Goal: Book appointment/travel/reservation

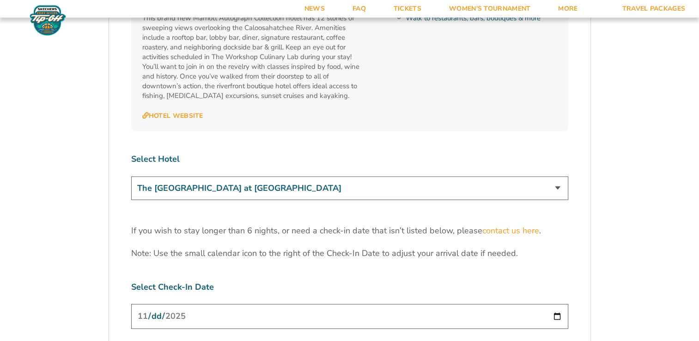
scroll to position [2728, 0]
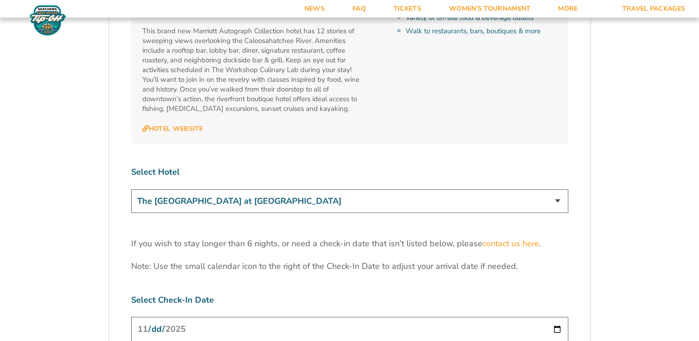
click at [512, 189] on select "The [GEOGRAPHIC_DATA] at [GEOGRAPHIC_DATA] [GEOGRAPHIC_DATA] [GEOGRAPHIC_DATA],…" at bounding box center [349, 201] width 437 height 24
click at [131, 189] on select "The [GEOGRAPHIC_DATA] at [GEOGRAPHIC_DATA] [GEOGRAPHIC_DATA] [GEOGRAPHIC_DATA],…" at bounding box center [349, 201] width 437 height 24
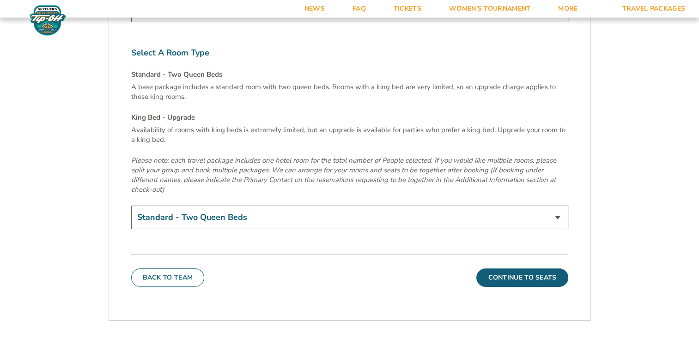
scroll to position [3105, 0]
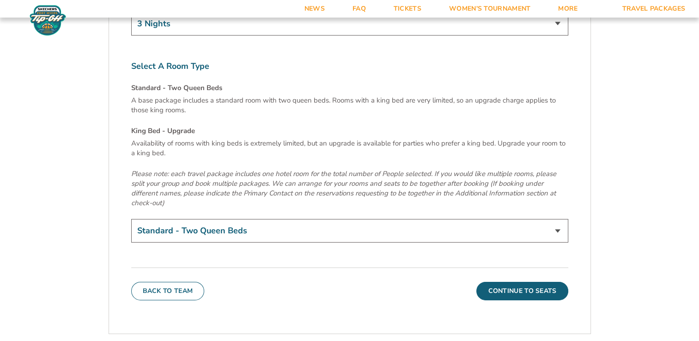
click at [467, 219] on select "Standard - Two Queen Beds King Bed - Upgrade (+$15 per night)" at bounding box center [349, 231] width 437 height 24
click at [131, 219] on select "Standard - Two Queen Beds King Bed - Upgrade (+$15 per night)" at bounding box center [349, 231] width 437 height 24
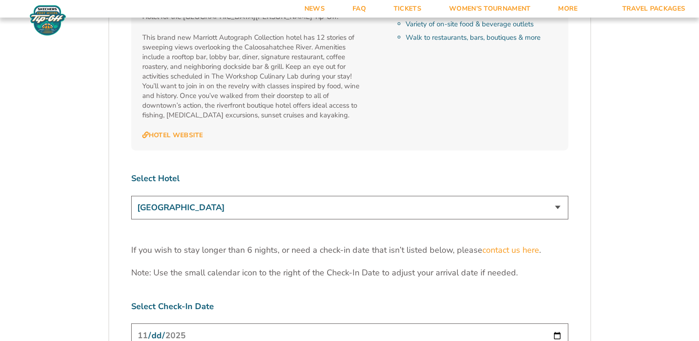
scroll to position [2691, 0]
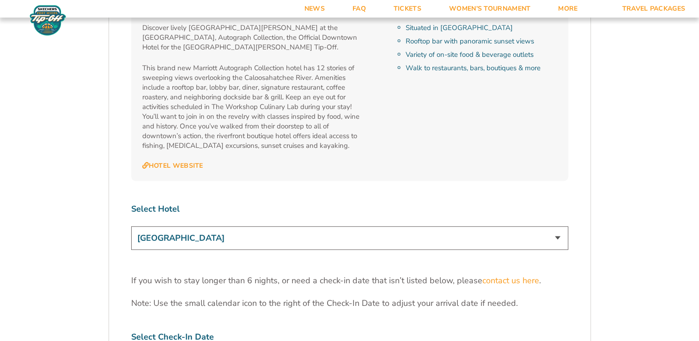
click at [547, 226] on select "The [GEOGRAPHIC_DATA] at [GEOGRAPHIC_DATA] [GEOGRAPHIC_DATA] [GEOGRAPHIC_DATA],…" at bounding box center [349, 238] width 437 height 24
click at [131, 226] on select "The [GEOGRAPHIC_DATA] at [GEOGRAPHIC_DATA] [GEOGRAPHIC_DATA] [GEOGRAPHIC_DATA],…" at bounding box center [349, 238] width 437 height 24
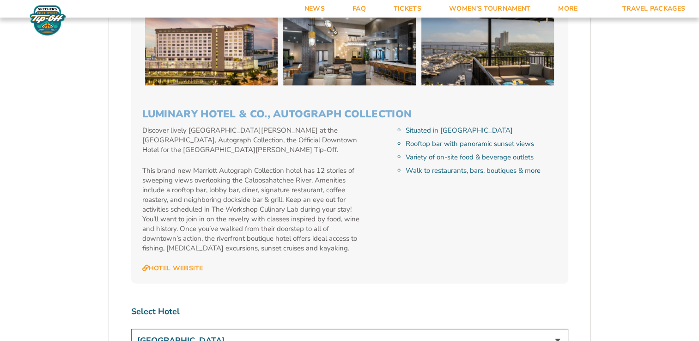
scroll to position [2584, 0]
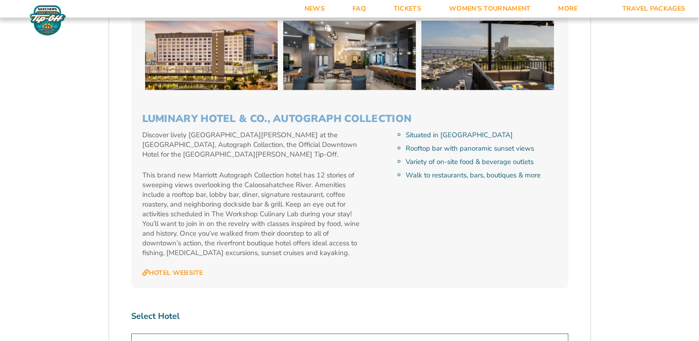
click at [506, 333] on select "The [GEOGRAPHIC_DATA] at [GEOGRAPHIC_DATA] [GEOGRAPHIC_DATA] [GEOGRAPHIC_DATA],…" at bounding box center [349, 345] width 437 height 24
select select "17487"
click at [131, 333] on select "The [GEOGRAPHIC_DATA] at [GEOGRAPHIC_DATA] [GEOGRAPHIC_DATA] [GEOGRAPHIC_DATA],…" at bounding box center [349, 345] width 437 height 24
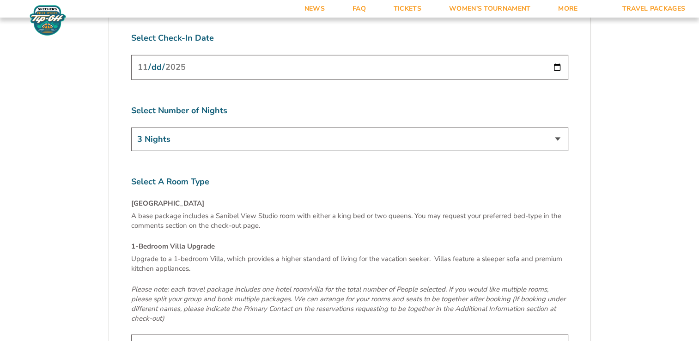
scroll to position [3059, 0]
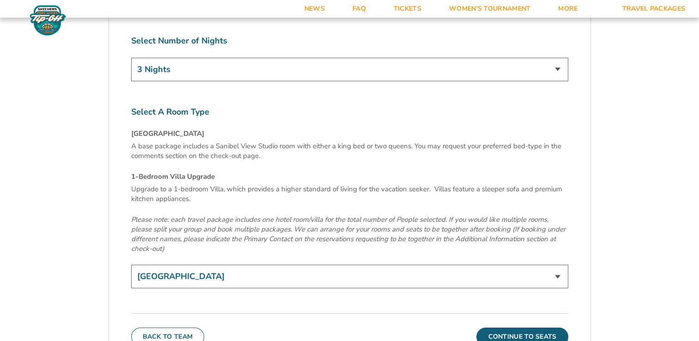
click at [435, 265] on select "[GEOGRAPHIC_DATA] 1-Bedroom Villa Upgrade (+$165 per night)" at bounding box center [349, 277] width 437 height 24
click at [281, 265] on select "[GEOGRAPHIC_DATA] 1-Bedroom Villa Upgrade (+$165 per night)" at bounding box center [349, 277] width 437 height 24
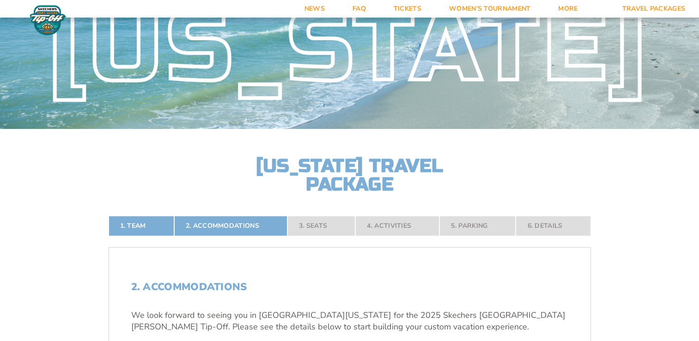
scroll to position [0, 0]
